Goal: Subscribe to service/newsletter

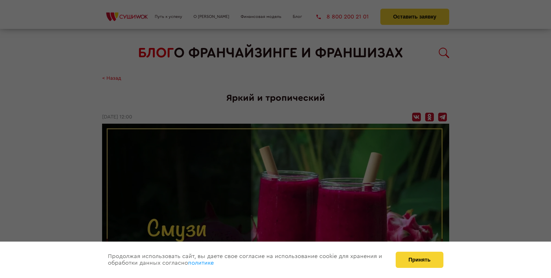
scroll to position [673, 0]
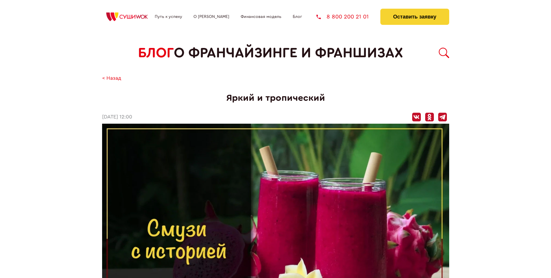
scroll to position [673, 0]
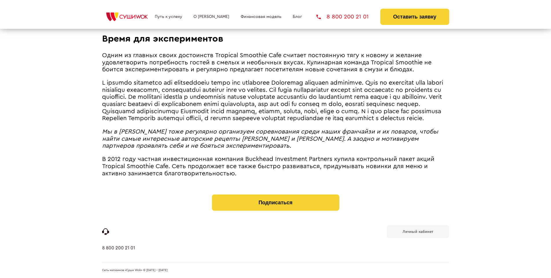
click at [418, 231] on b "Личный кабинет" at bounding box center [418, 232] width 31 height 4
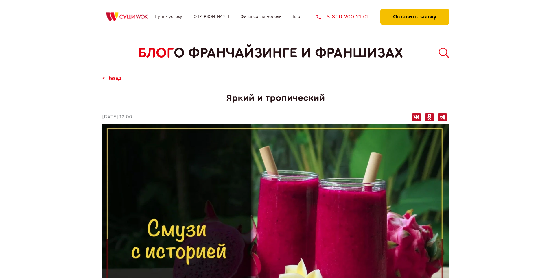
click at [415, 10] on button "Оставить заявку" at bounding box center [414, 17] width 69 height 16
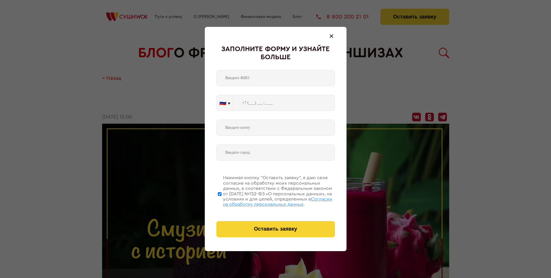
click at [268, 201] on span "Согласии на обработку персональных данных" at bounding box center [277, 202] width 109 height 10
click at [222, 201] on input "Нажимая кнопку “Оставить заявку”, я даю свое согласие на обработку моих персона…" at bounding box center [220, 194] width 4 height 46
checkbox input "false"
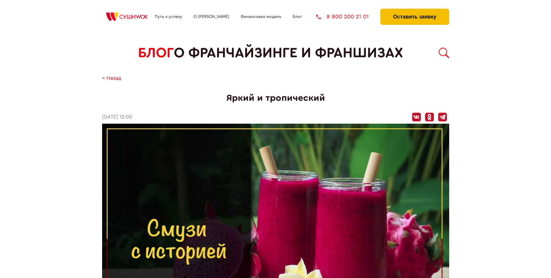
click at [415, 10] on button "Оставить заявку" at bounding box center [414, 17] width 69 height 16
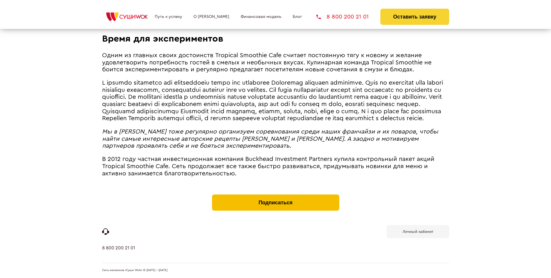
click at [275, 196] on button "Подписаться" at bounding box center [275, 203] width 127 height 16
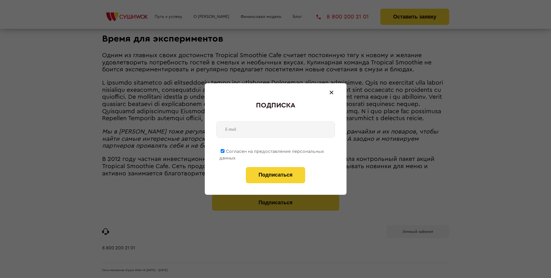
click at [272, 150] on span "Согласен на предоставление персональных данных" at bounding box center [271, 154] width 105 height 11
click at [225, 150] on input "Согласен на предоставление персональных данных" at bounding box center [223, 151] width 4 height 4
checkbox input "false"
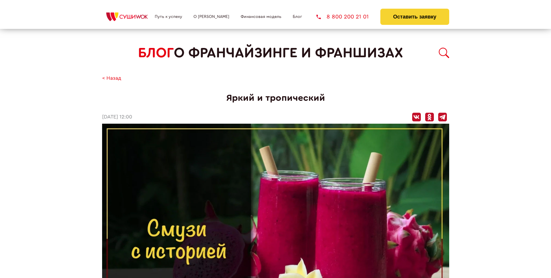
scroll to position [673, 0]
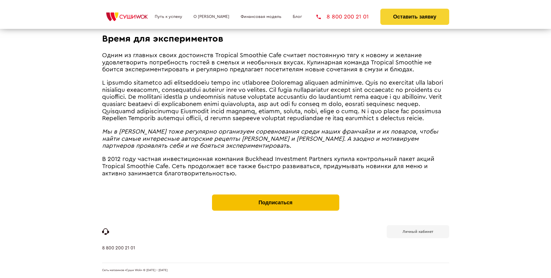
click at [275, 196] on button "Подписаться" at bounding box center [275, 203] width 127 height 16
